Goal: Task Accomplishment & Management: Manage account settings

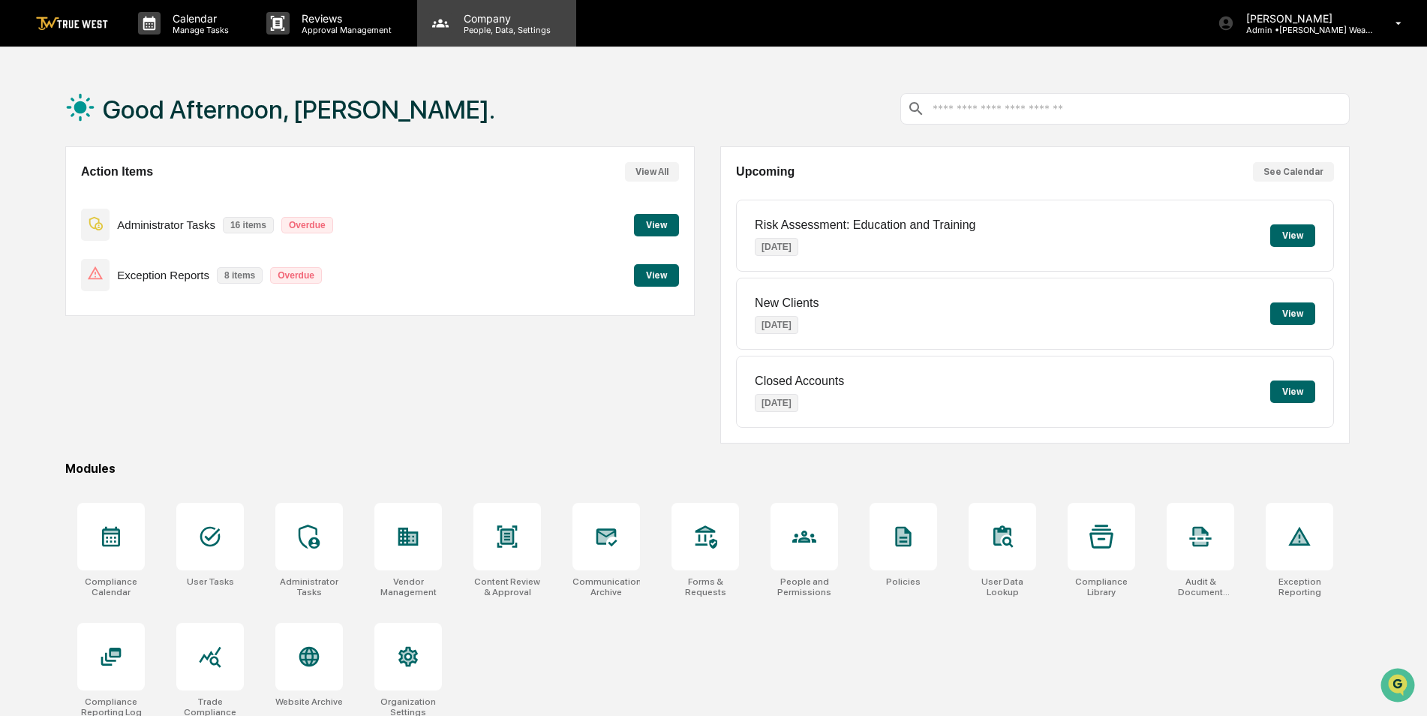
click at [482, 29] on p "People, Data, Settings" at bounding box center [505, 30] width 107 height 11
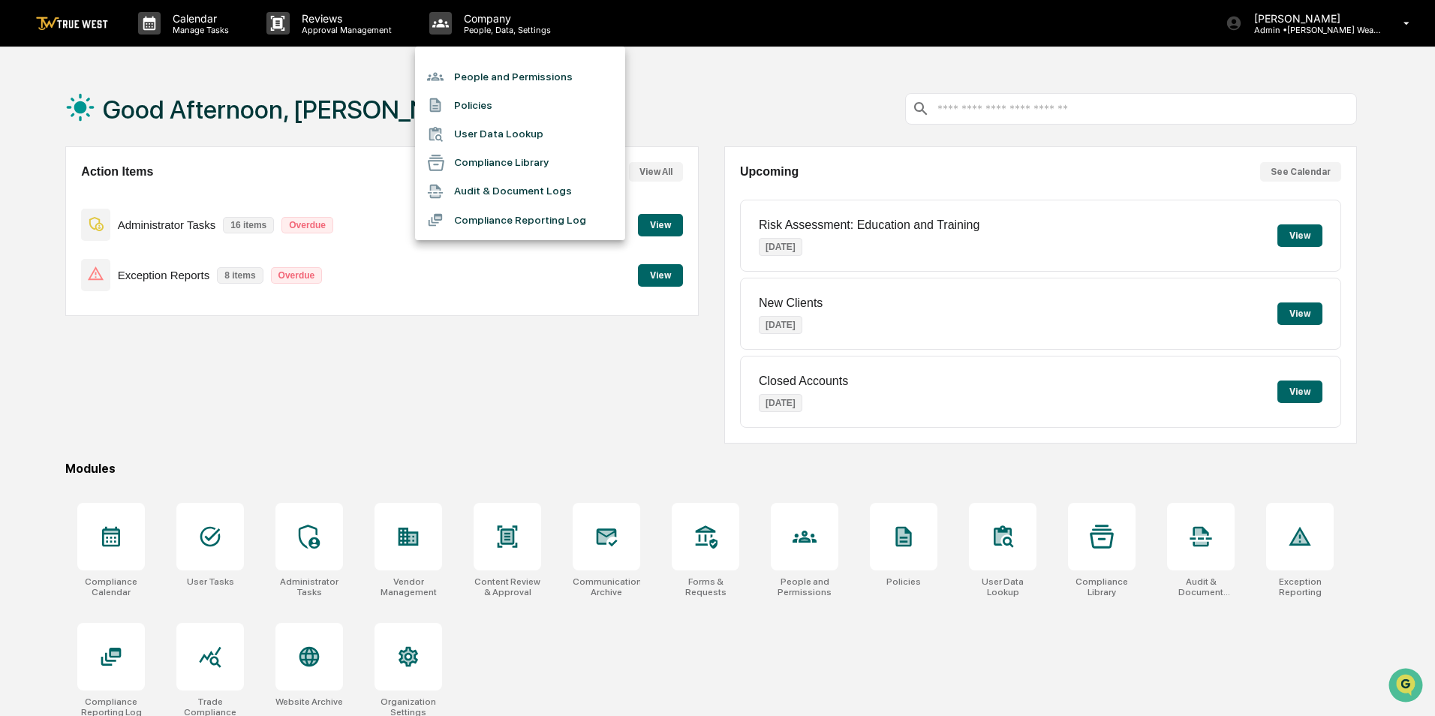
click at [481, 72] on li "People and Permissions" at bounding box center [520, 76] width 210 height 29
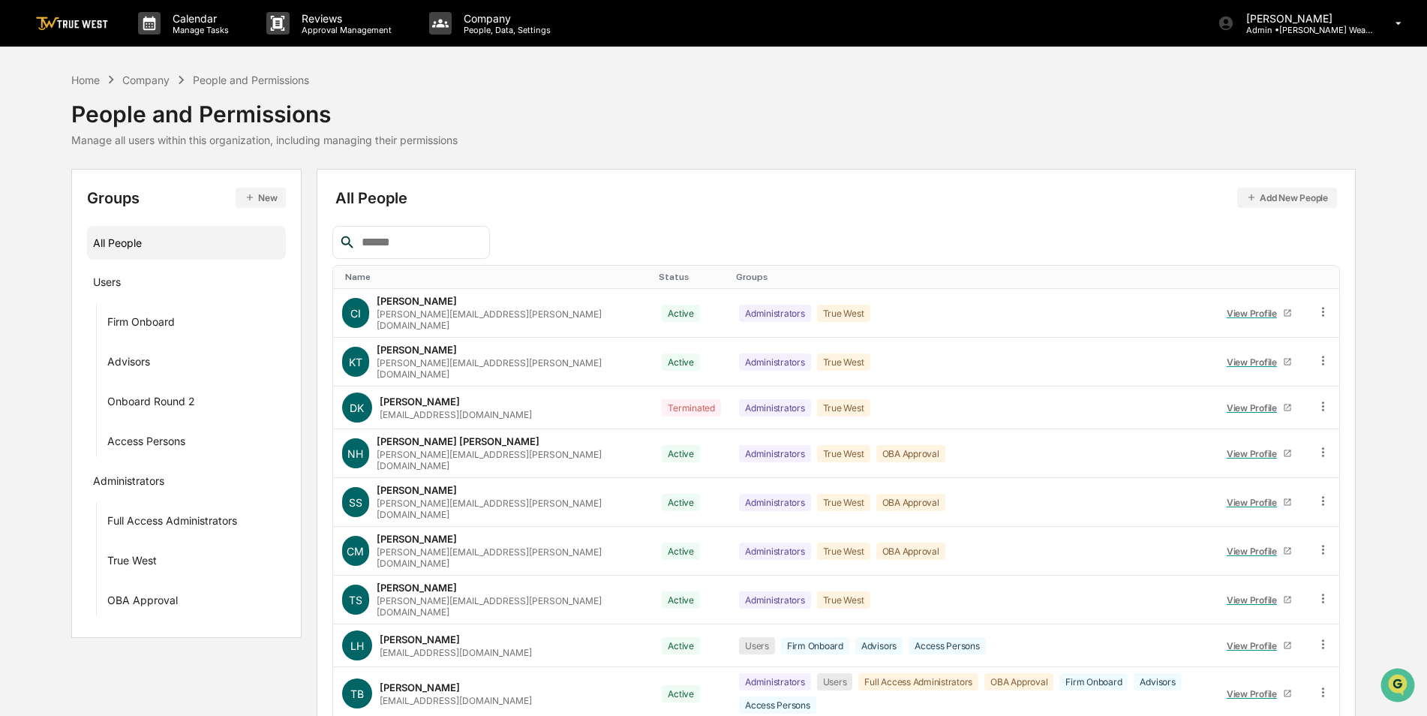
click at [417, 236] on div at bounding box center [411, 242] width 158 height 33
click at [388, 240] on input "text" at bounding box center [420, 243] width 128 height 20
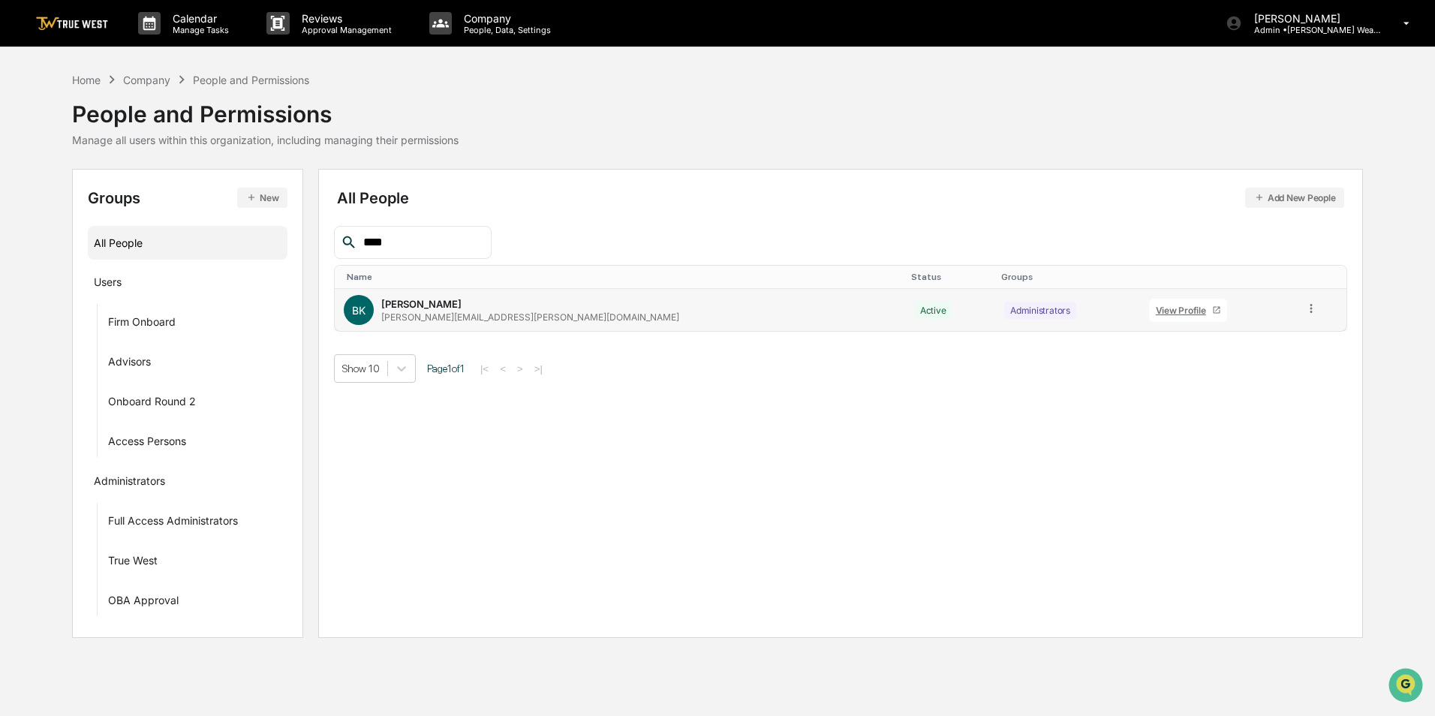
type input "****"
click at [1304, 311] on icon at bounding box center [1311, 309] width 14 height 14
click at [1270, 341] on div "Groups & Permissions" at bounding box center [1243, 333] width 125 height 18
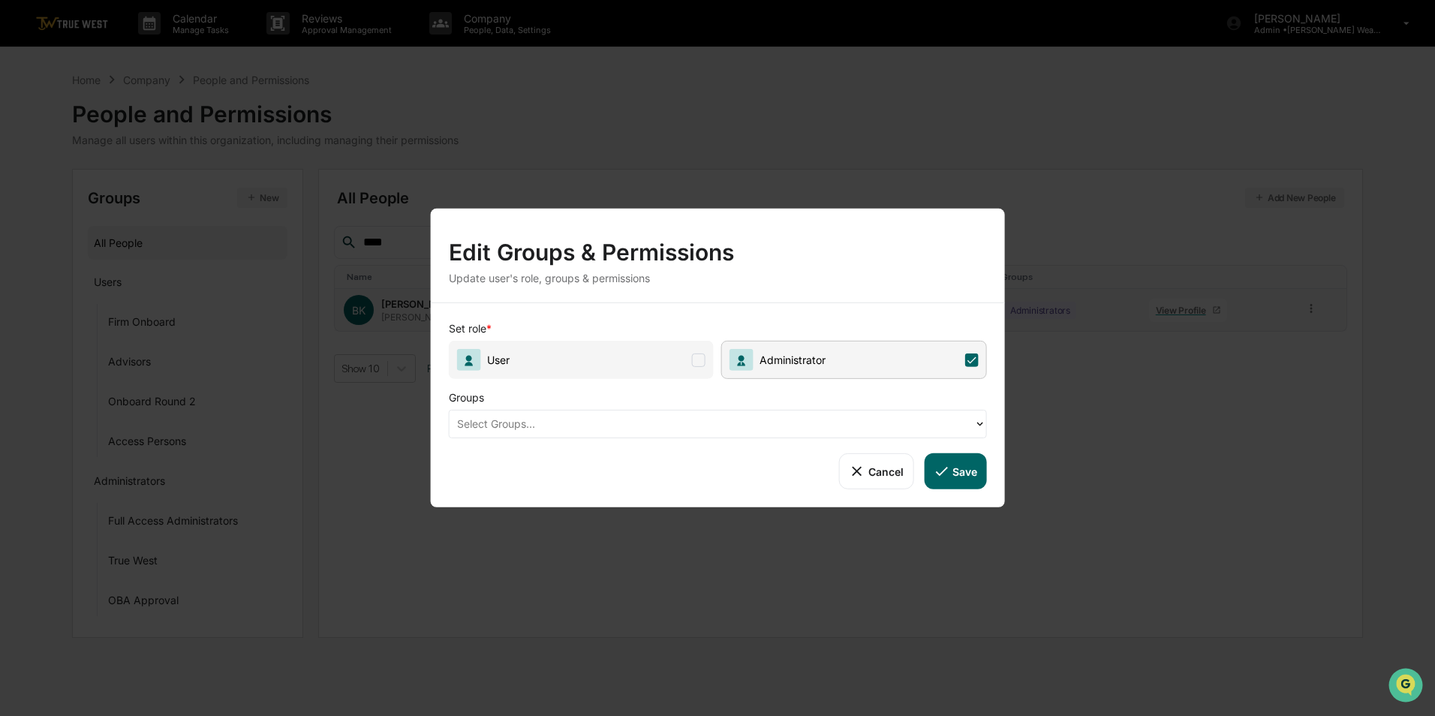
click at [745, 424] on div at bounding box center [712, 423] width 510 height 17
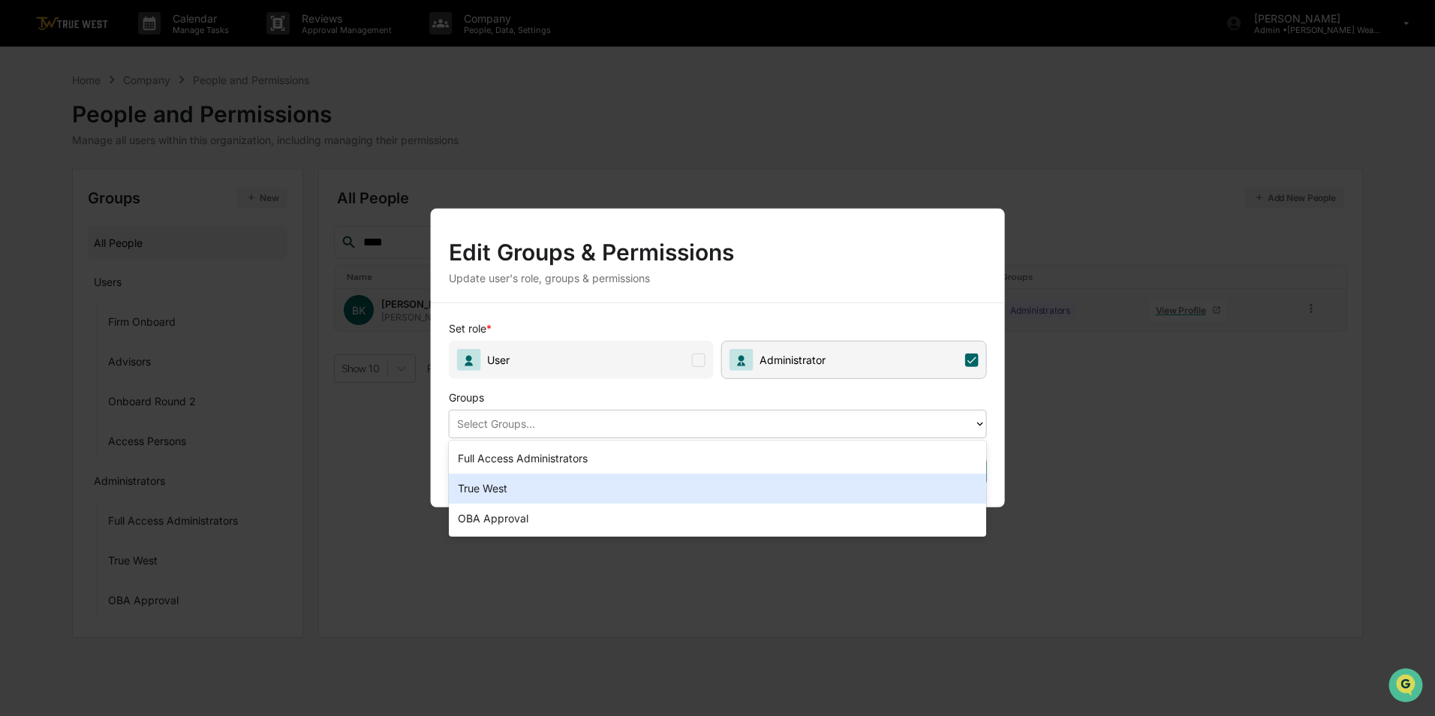
click at [628, 487] on div "True West" at bounding box center [718, 489] width 538 height 30
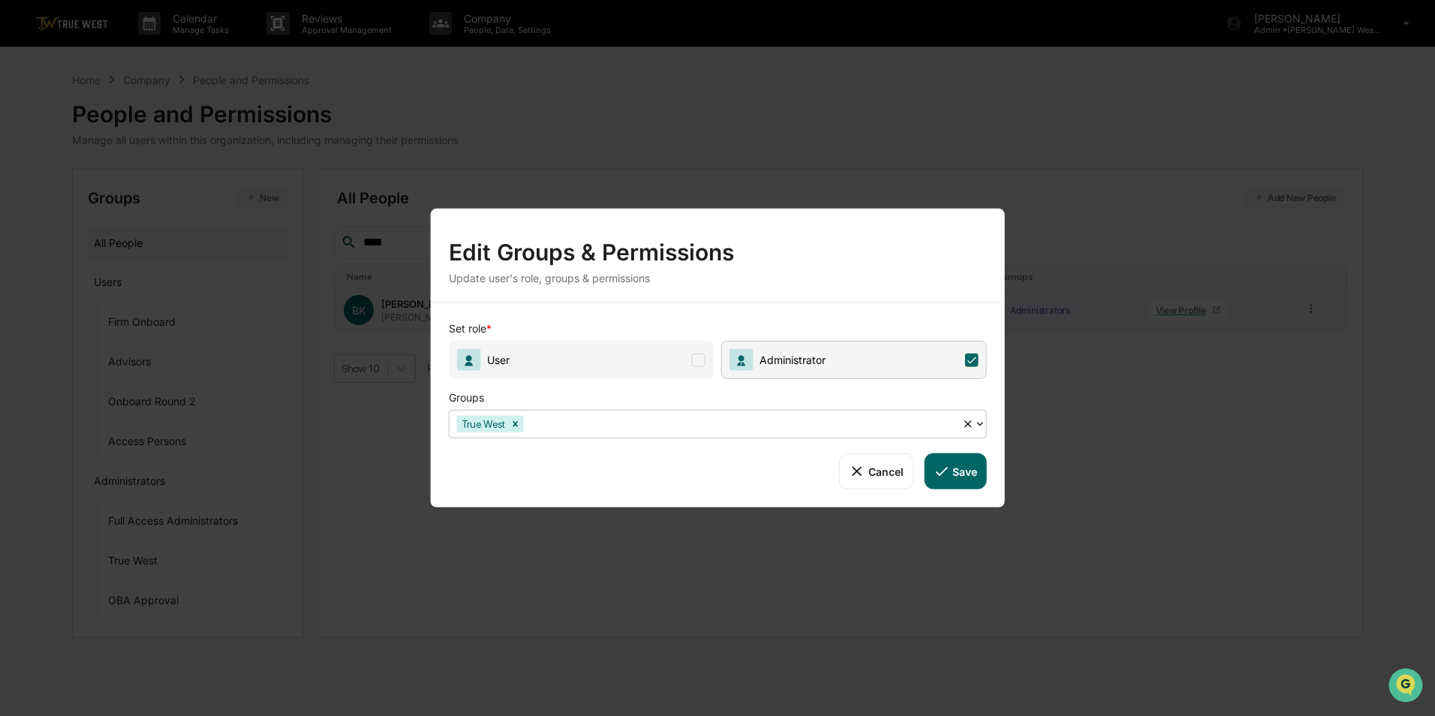
click at [967, 471] on button "Save" at bounding box center [955, 471] width 62 height 36
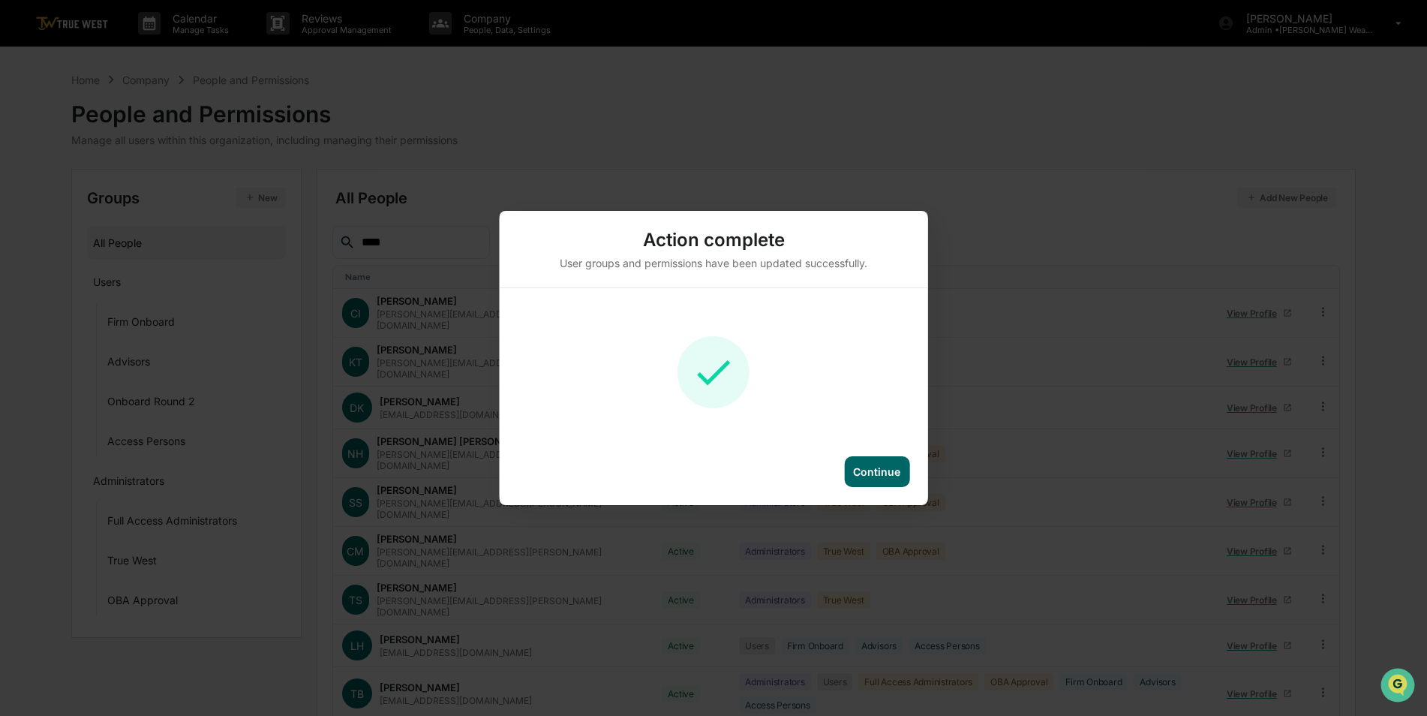
click at [888, 480] on div "Continue" at bounding box center [876, 471] width 65 height 31
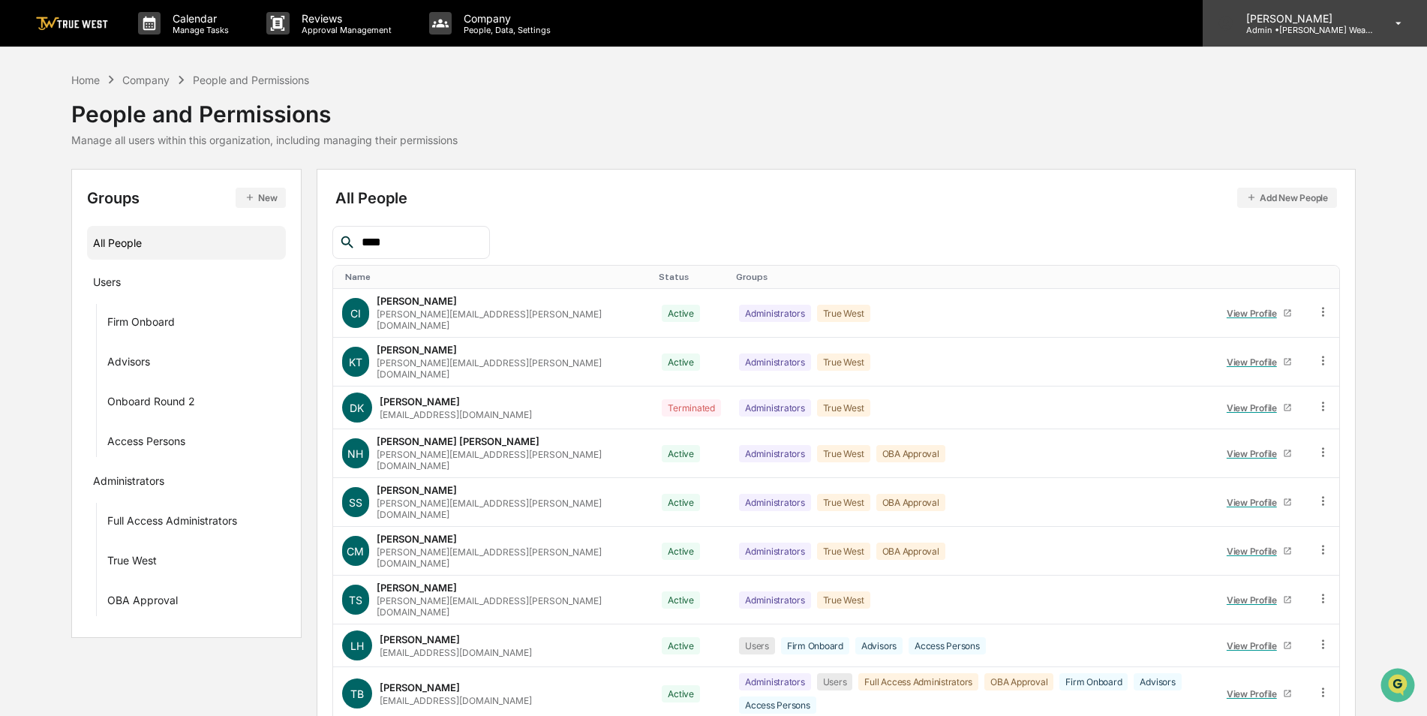
click at [1286, 28] on p "Admin • Bernicke Wealth Management" at bounding box center [1304, 30] width 140 height 11
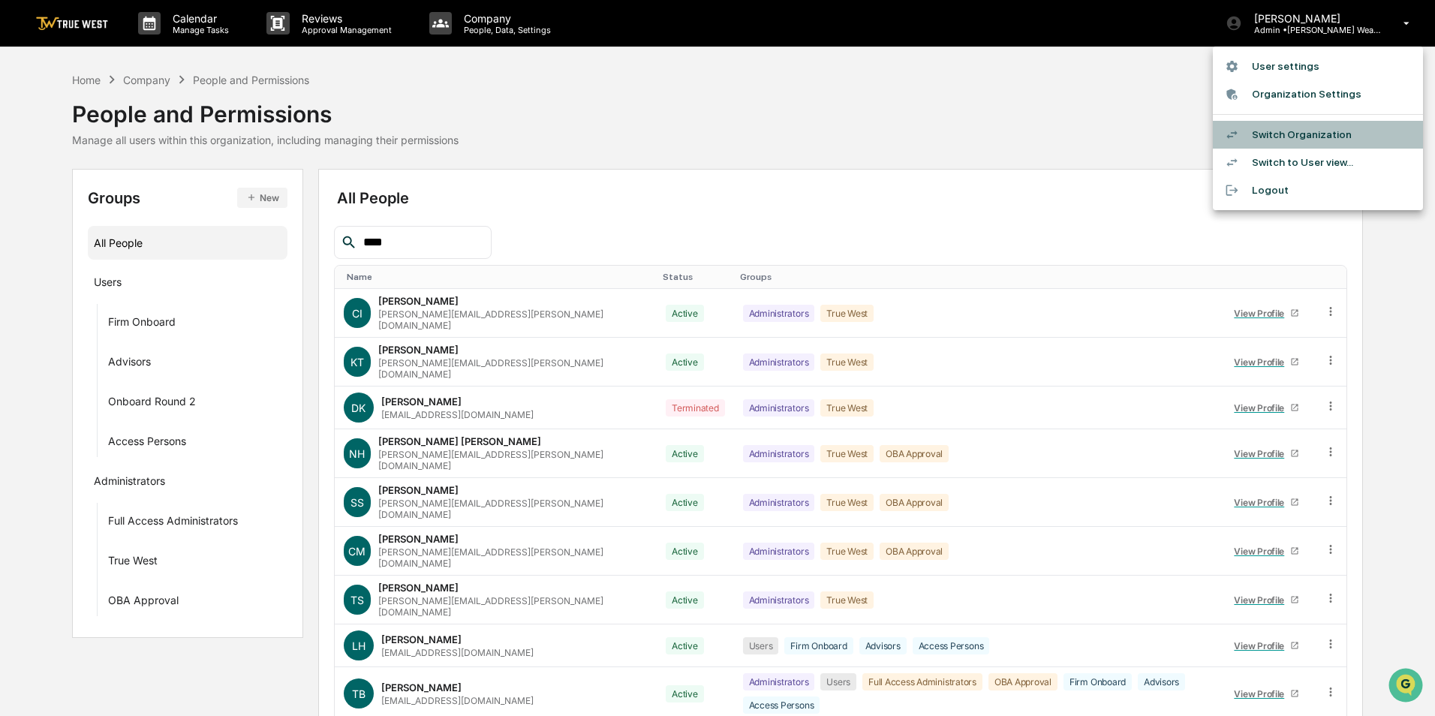
click at [1277, 134] on li "Switch Organization" at bounding box center [1318, 135] width 210 height 28
